Goal: Use online tool/utility: Utilize a website feature to perform a specific function

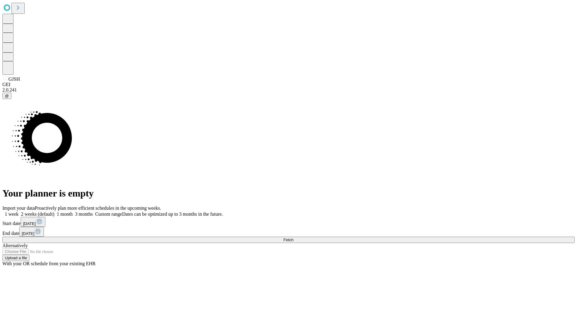
click at [293, 238] on span "Fetch" at bounding box center [288, 240] width 10 height 5
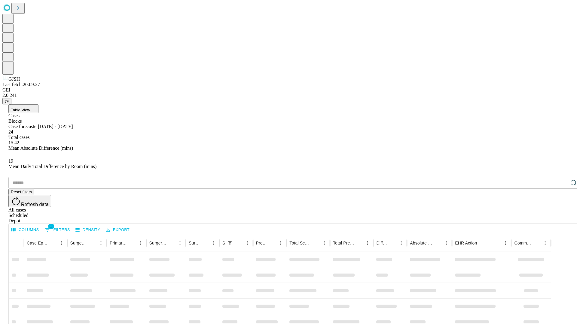
click at [30, 108] on span "Table View" at bounding box center [20, 110] width 19 height 5
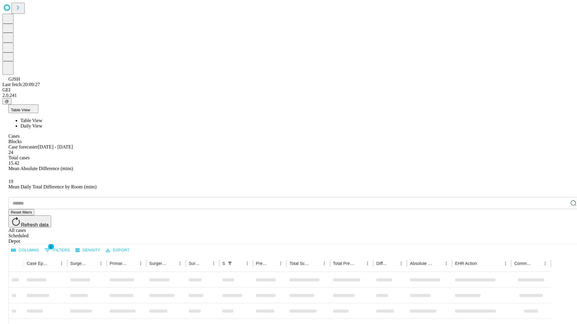
click at [42, 123] on span "Daily View" at bounding box center [31, 125] width 22 height 5
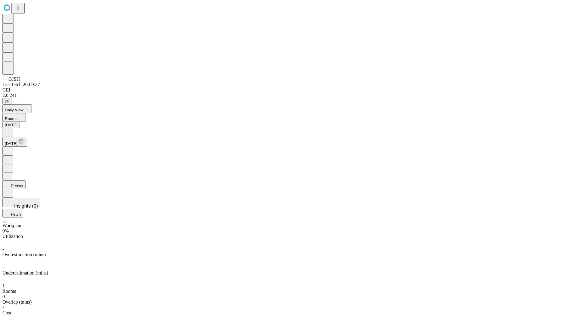
click at [26, 180] on button "Predict" at bounding box center [13, 184] width 23 height 9
